Goal: Complete application form

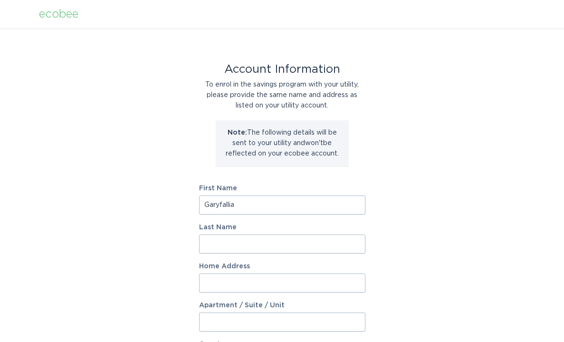
type input "Garyfallia"
type input "[PERSON_NAME]"
type input "2419 Ve"
type input "[STREET_ADDRESS][PERSON_NAME]"
select select "US"
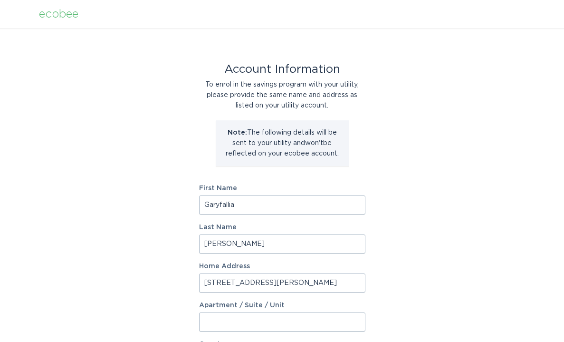
type input "Charlotte"
type input "28211"
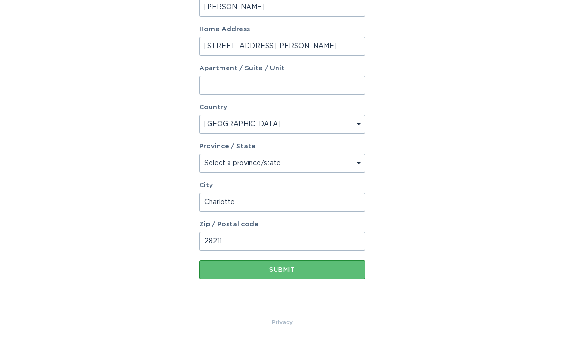
select select "NC"
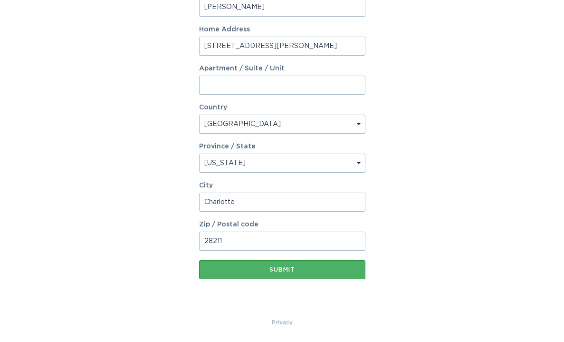
click at [282, 271] on div "Submit" at bounding box center [282, 270] width 157 height 6
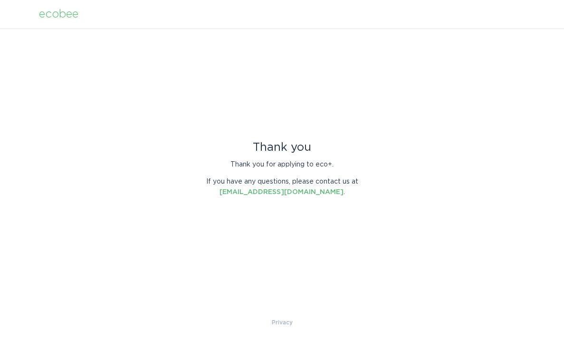
scroll to position [0, 0]
